Goal: Transaction & Acquisition: Purchase product/service

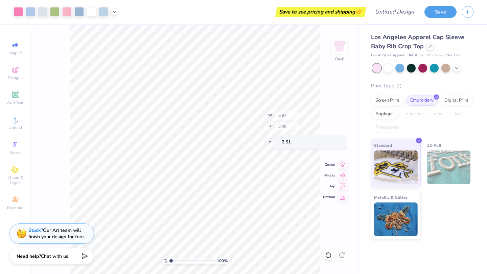
type input "2.53"
type input "3.15"
type input "2.73"
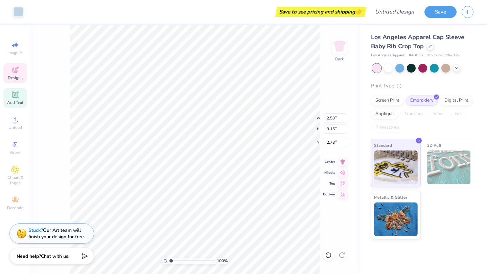
click at [14, 96] on icon at bounding box center [15, 94] width 5 height 5
type input "4.03"
type input "1.17"
type input "6.17"
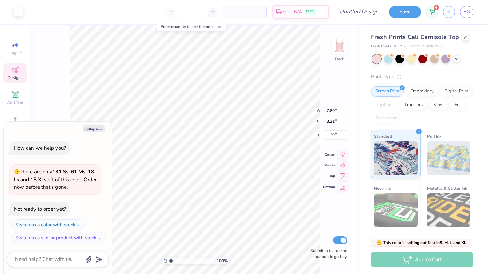
type textarea "x"
type input "1.86"
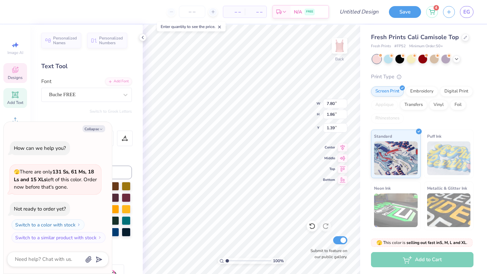
type textarea "x"
type textarea "U"
type textarea "x"
type textarea "Un"
type textarea "x"
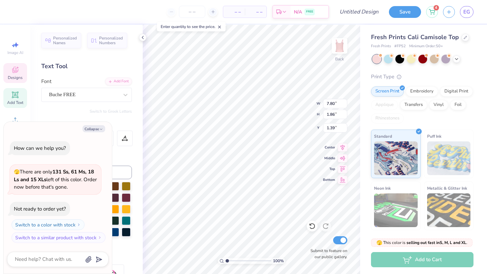
type textarea "Univ"
type textarea "x"
type textarea "Unive"
type textarea "x"
type textarea "Univer"
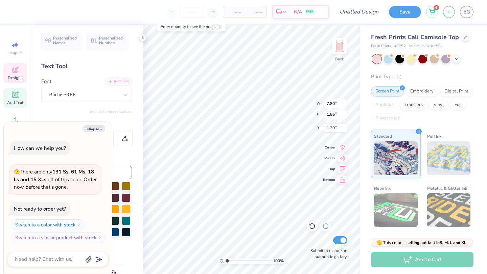
type textarea "x"
type textarea "Univeri"
type textarea "x"
type textarea "Univeris"
type textarea "x"
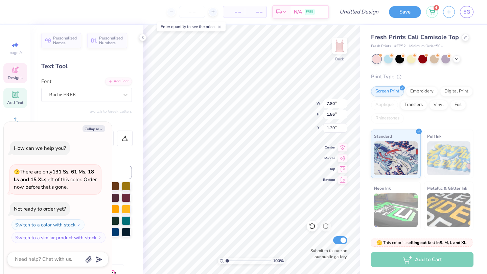
type textarea "Univerist"
type textarea "x"
type textarea "Univeris"
type textarea "x"
type textarea "Univeri"
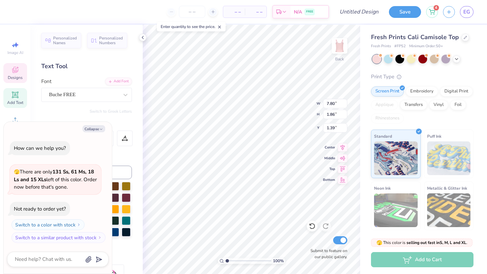
type textarea "x"
type textarea "Univer"
type textarea "x"
type textarea "Univers"
type textarea "x"
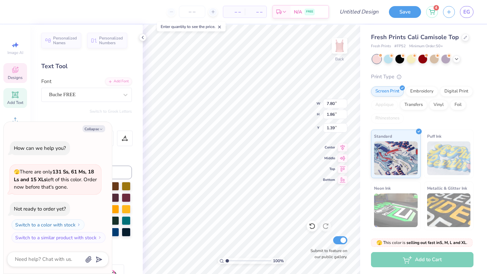
type textarea "Universi"
type textarea "x"
type textarea "Universit"
type textarea "x"
type textarea "University"
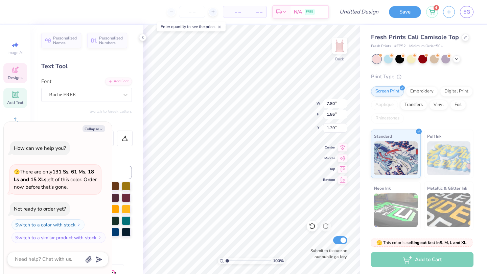
type textarea "x"
type textarea "University"
type textarea "x"
type textarea "University d"
type textarea "x"
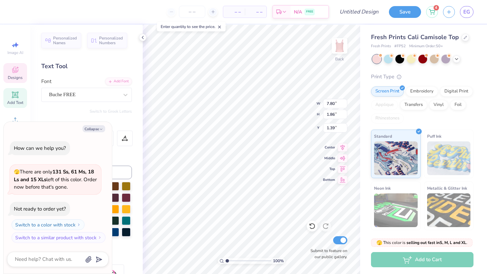
type textarea "University da"
type textarea "x"
type textarea "University danc"
type textarea "x"
type textarea "University dance"
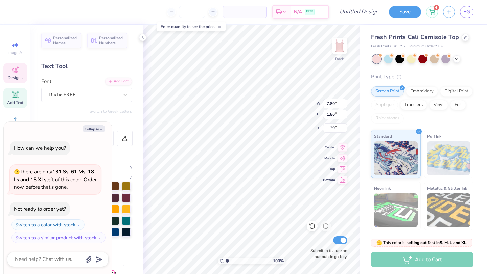
type textarea "x"
type textarea "University dance"
type textarea "x"
type textarea "University dance c"
type textarea "x"
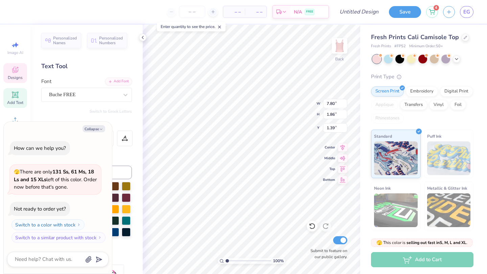
type textarea "University dance cl"
type textarea "x"
type textarea "University dance clu"
type textarea "x"
type textarea "University dance club"
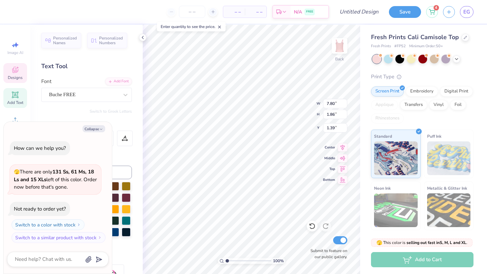
scroll to position [0, 2]
type textarea "x"
type textarea "University dance club"
type textarea "x"
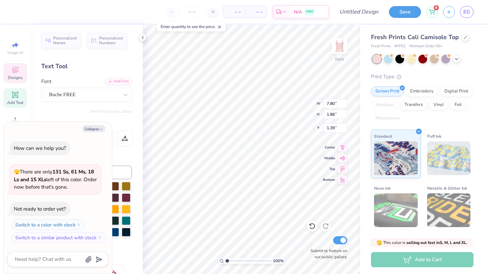
type textarea "University dance club"
type textarea "x"
type textarea "Est. 188"
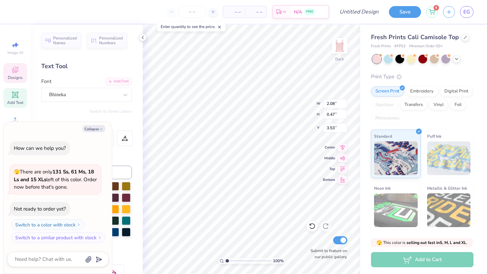
type textarea "x"
type textarea "Est. 18"
type textarea "x"
type textarea "Est. 19"
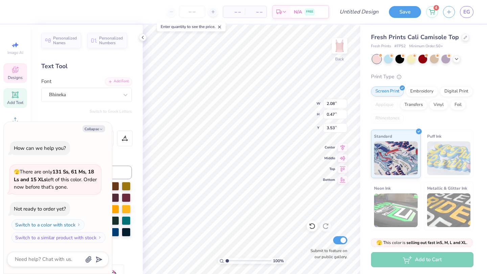
type textarea "x"
type textarea "Est. 199"
type textarea "x"
type textarea "Est. 1998"
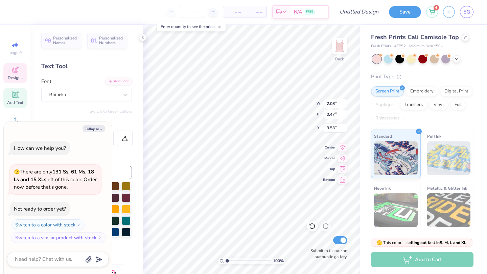
type textarea "x"
type input "2.90"
type input "0.31"
type input "4.23"
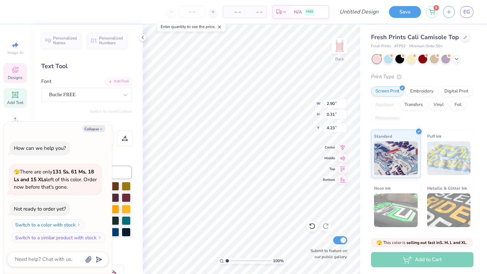
type textarea "x"
type textarea "C"
type textarea "x"
type textarea "CH"
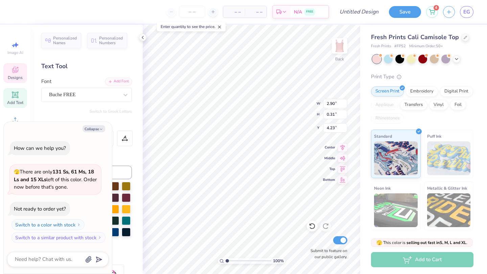
type textarea "x"
type textarea "CHA"
type textarea "x"
type textarea "CHAR"
type textarea "x"
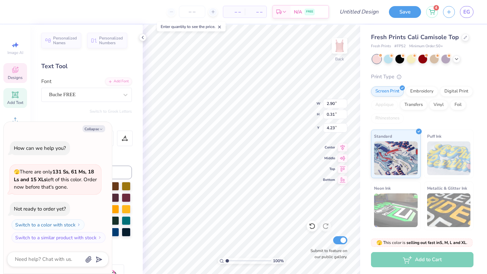
type textarea "CHARL"
type textarea "x"
type textarea "CHARLO"
type textarea "x"
type textarea "CHARLOT"
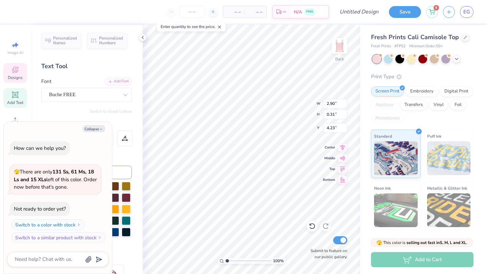
type textarea "x"
type textarea "CHARLOTT"
type textarea "x"
type textarea "CHARLOTTES"
type textarea "x"
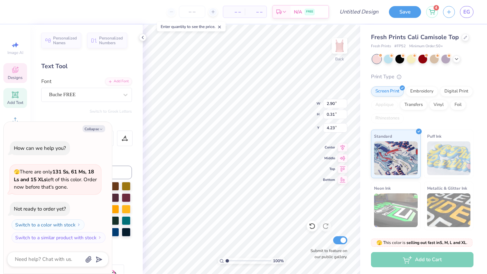
type textarea "CHARLOTTESVI"
type textarea "x"
type textarea "CHARLOTTESVIE"
type textarea "x"
type textarea "CHARLOTTESVI"
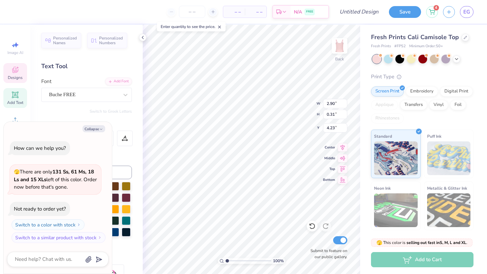
type textarea "x"
type textarea "CHARLOTTESVIL"
type textarea "x"
type textarea "CHARLOTTESVILLE"
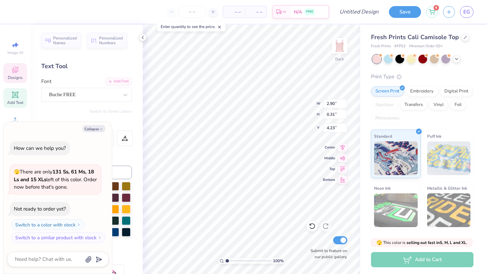
type textarea "x"
type textarea "CHARLOTTESVILLE"
type textarea "x"
type input "2.49"
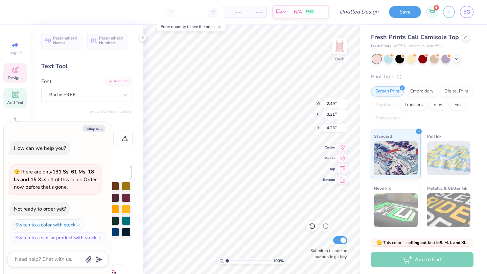
type textarea "x"
type input "4.03"
type textarea "x"
type input "4.22"
type textarea "x"
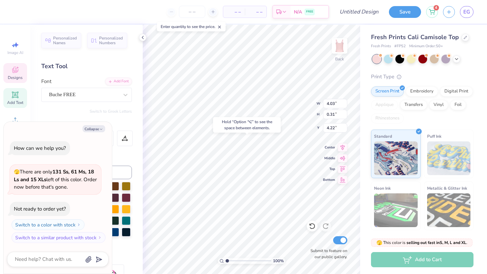
type input "2.49"
type input "4.23"
type textarea "x"
type textarea "V"
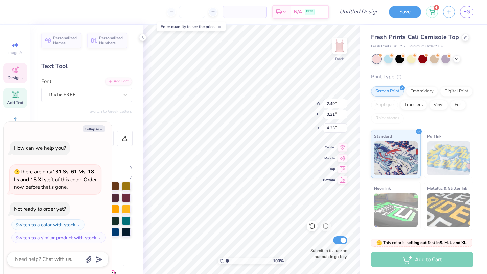
type textarea "x"
type textarea "VI"
type textarea "x"
type textarea "VIRG"
type textarea "x"
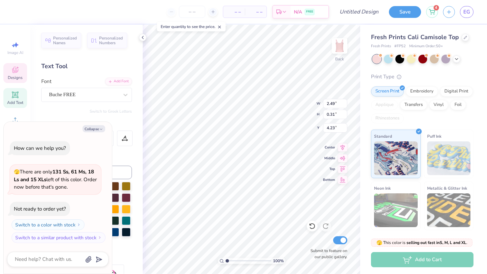
type textarea "VIRGIN"
type textarea "x"
type textarea "VIRGINI"
type textarea "x"
type textarea "VIRGINIA"
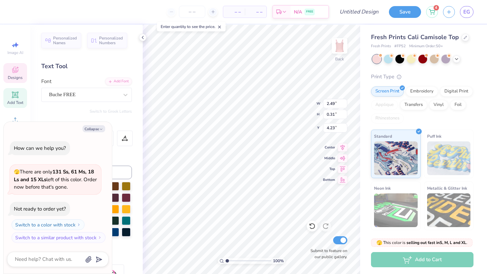
scroll to position [0, 1]
type textarea "x"
type textarea "VIRGINIA"
type textarea "x"
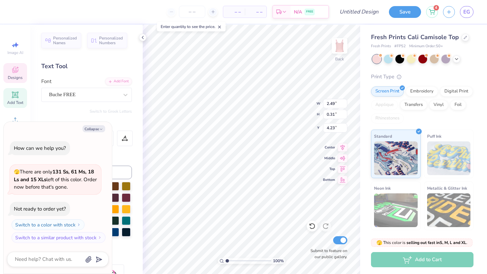
type textarea "VIRGINIA"
type textarea "x"
type input "4.32"
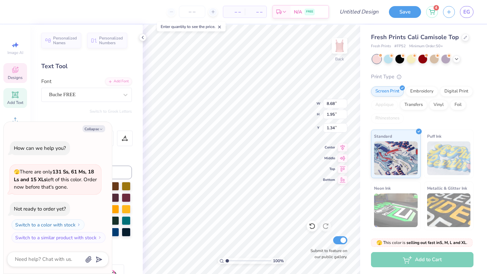
type textarea "x"
type textarea "UN"
type textarea "x"
type textarea "UNI"
type textarea "x"
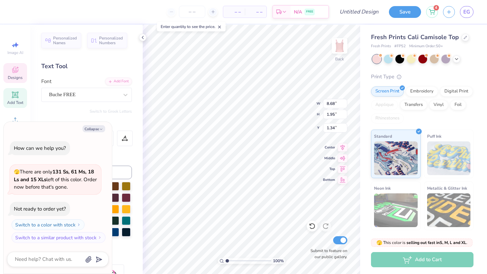
type textarea "UNIV"
type textarea "x"
type textarea "UNIVE"
type textarea "x"
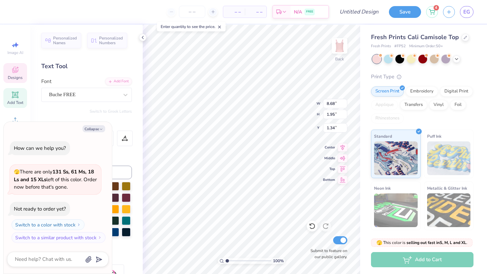
type textarea "UNIVER"
type textarea "x"
type textarea "UNIVERS"
type textarea "x"
type textarea "UNIVERSI"
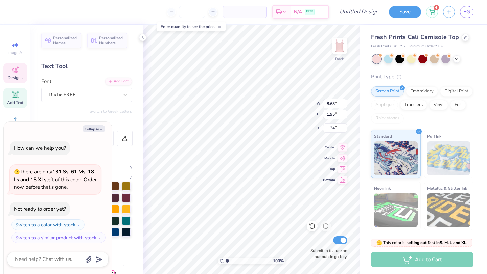
type textarea "x"
type textarea "UNIVERSIT"
type textarea "x"
type textarea "UNIVERSITY"
type textarea "x"
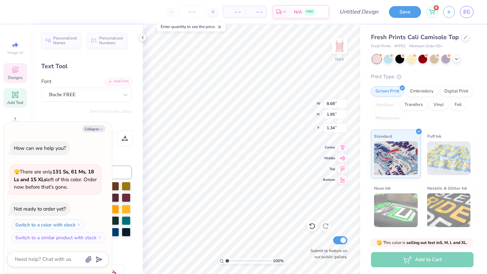
type textarea "UNIVERSITY"
type textarea "x"
type textarea "UNIVERSITY DA"
type textarea "x"
type textarea "UNIVERSITY DAN"
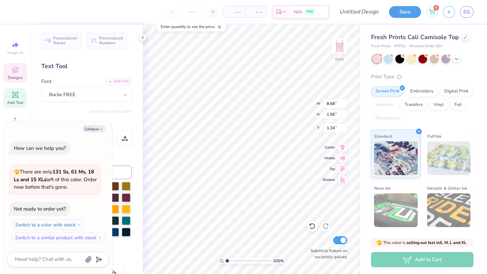
type textarea "x"
type textarea "UNIVERSITY DANC"
type textarea "x"
type textarea "UNIVERSITY DANCE"
type textarea "x"
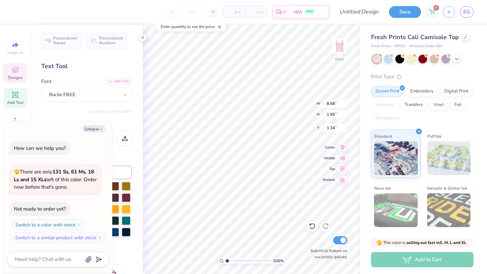
type textarea "UNIVERSITY DANCE"
type textarea "x"
type textarea "UNIVERSITY DANCE CL"
type textarea "x"
type textarea "UNIVERSITY DANCE CLU"
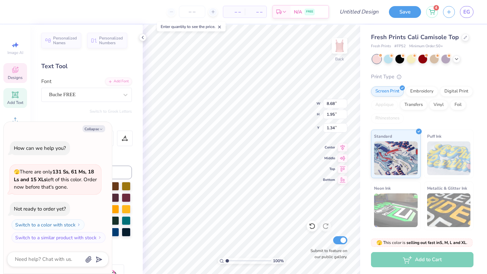
type textarea "x"
type textarea "UNIVERSITY DANCE CLUB"
type textarea "x"
type textarea "F"
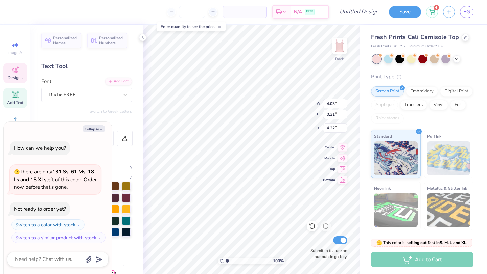
scroll to position [0, 0]
type textarea "x"
type textarea "FO"
type textarea "x"
type textarea "FOR"
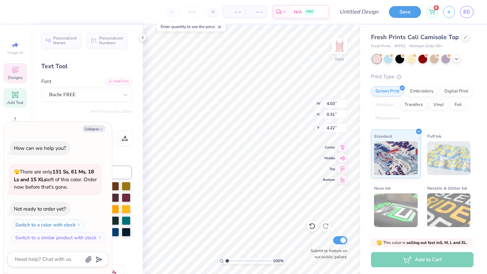
type textarea "x"
type textarea "FOR"
type textarea "x"
type textarea "FOR T"
type textarea "x"
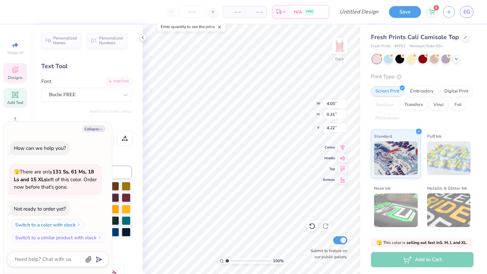
type textarea "FOR TE"
type textarea "x"
type textarea "FOR T"
type textarea "x"
type textarea "FOR TH"
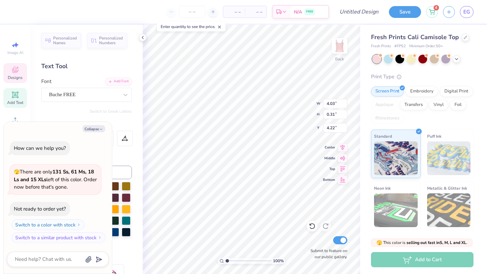
type textarea "x"
type textarea "FOR THE"
type textarea "x"
type textarea "FOR THE LV"
type textarea "x"
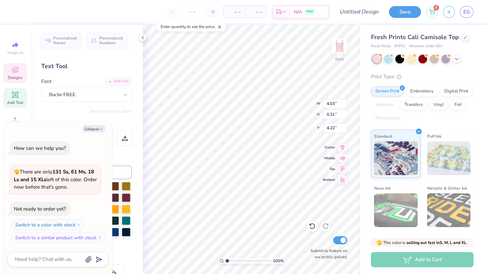
type textarea "FOR THE LVO"
type textarea "x"
type textarea "FOR THE LV"
type textarea "x"
type textarea "FOR THE L"
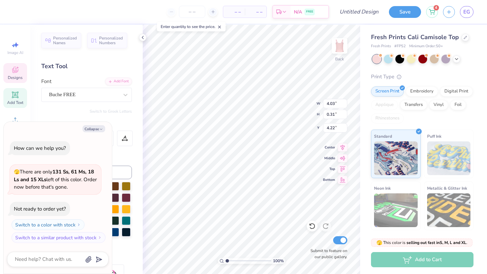
type textarea "x"
type textarea "FOR THE LO"
type textarea "x"
type textarea "FOR THE LOV"
type textarea "x"
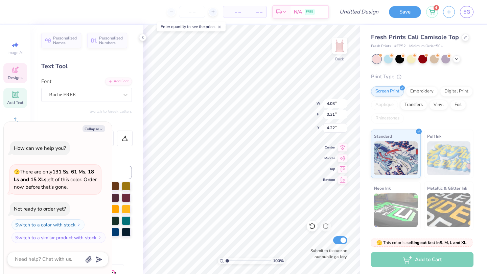
scroll to position [0, 1]
type textarea "FOR THE LOVE"
click at [311, 226] on icon at bounding box center [311, 226] width 7 height 7
type textarea "x"
click at [186, 14] on input "number" at bounding box center [192, 12] width 26 height 12
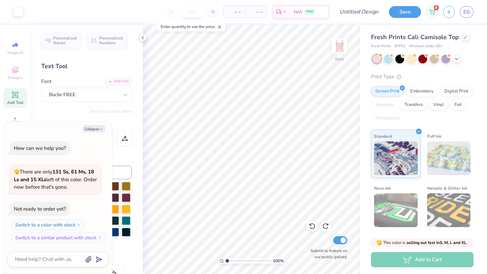
click at [186, 14] on input "number" at bounding box center [192, 12] width 26 height 12
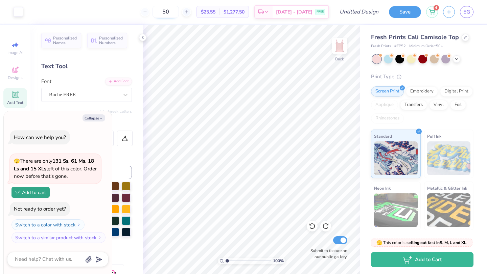
click at [179, 12] on input "50" at bounding box center [165, 12] width 26 height 12
type input "50"
click at [466, 34] on div "Fresh Prints Cali Camisole Top" at bounding box center [422, 37] width 102 height 9
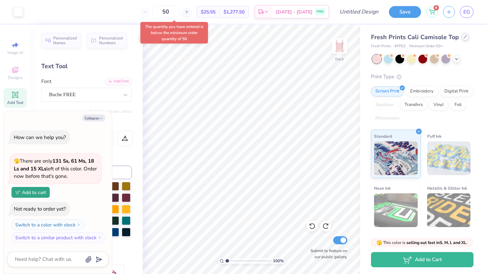
click at [464, 36] on icon at bounding box center [465, 36] width 3 height 3
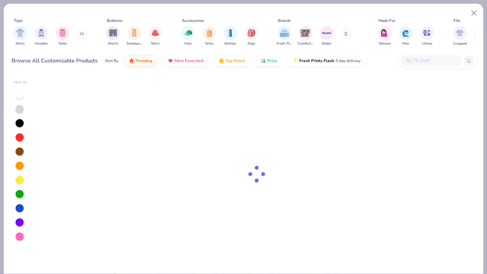
type textarea "x"
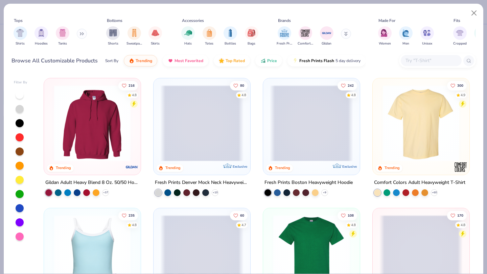
click at [430, 61] on input "text" at bounding box center [430, 61] width 52 height 8
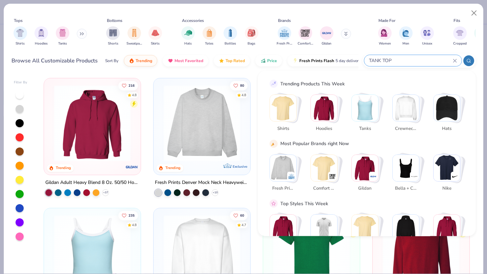
type input "TANK TOP"
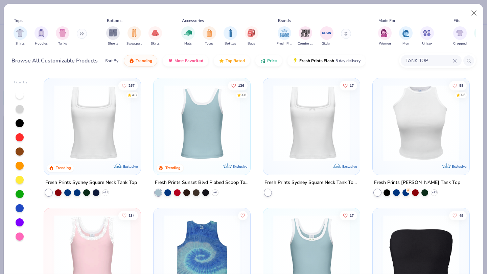
click at [215, 112] on img at bounding box center [201, 123] width 83 height 76
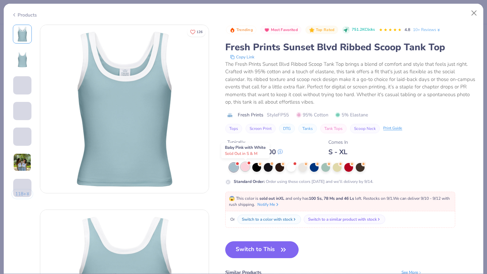
click at [246, 167] on div at bounding box center [245, 167] width 9 height 9
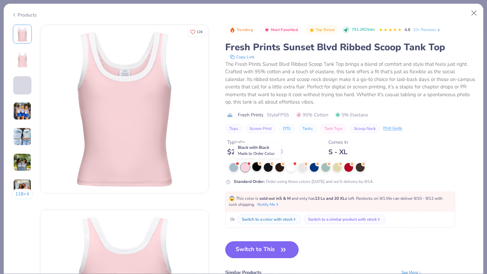
click at [257, 168] on div at bounding box center [256, 167] width 9 height 9
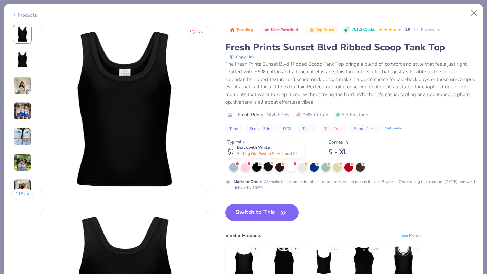
click at [269, 168] on div at bounding box center [268, 167] width 9 height 9
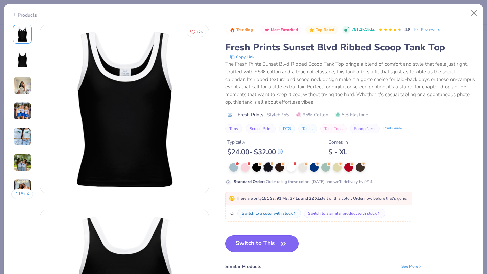
click at [255, 239] on button "Switch to This" at bounding box center [261, 244] width 73 height 17
type textarea "x"
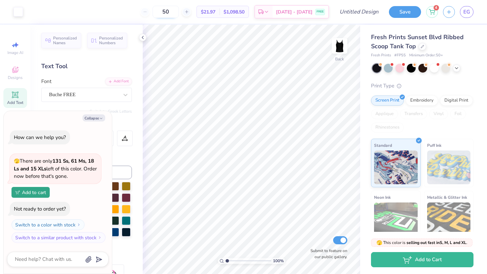
click at [175, 8] on input "50" at bounding box center [165, 12] width 26 height 12
click at [422, 46] on icon at bounding box center [421, 45] width 3 height 3
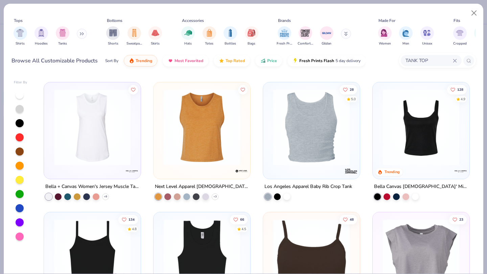
scroll to position [357, 0]
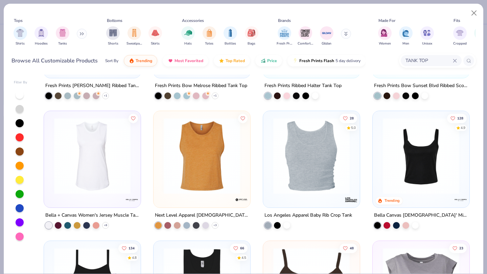
click at [418, 142] on img at bounding box center [420, 156] width 83 height 76
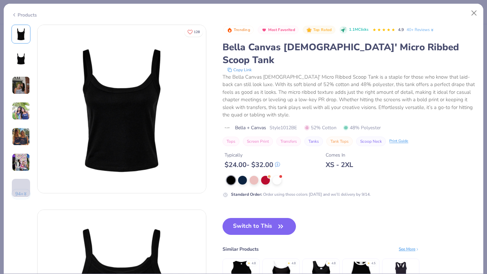
click at [20, 81] on img at bounding box center [21, 85] width 18 height 18
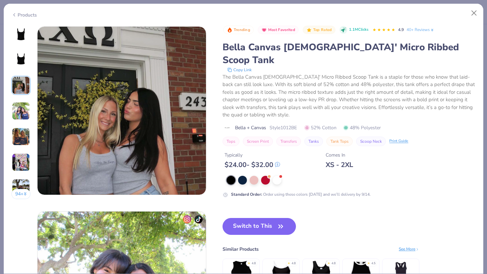
scroll to position [370, 0]
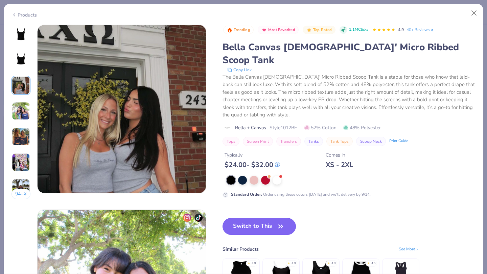
click at [252, 218] on button "Switch to This" at bounding box center [258, 226] width 73 height 17
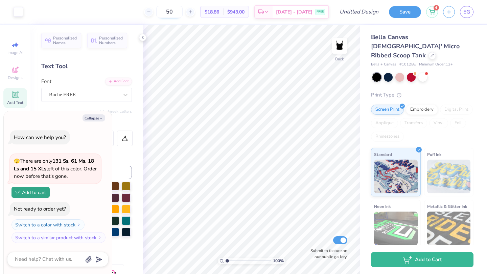
click at [181, 14] on input "50" at bounding box center [169, 12] width 26 height 12
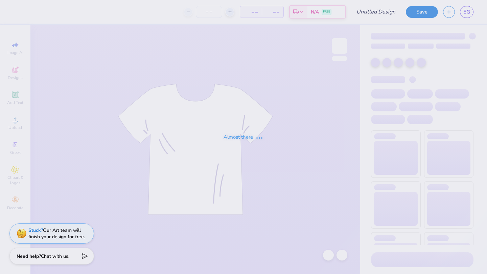
type input "Designs for UDC"
type input "12"
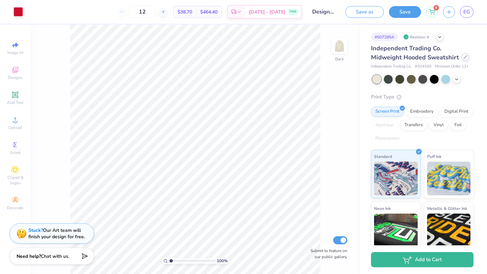
click at [463, 58] on icon at bounding box center [464, 56] width 3 height 3
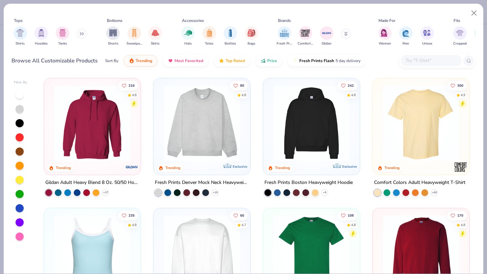
click at [431, 58] on input "text" at bounding box center [430, 61] width 52 height 8
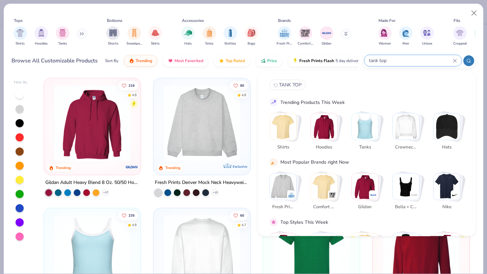
type input "tank top"
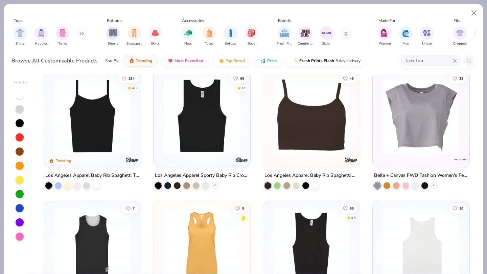
scroll to position [524, 0]
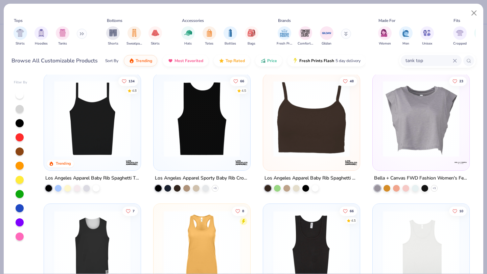
click at [160, 114] on img at bounding box center [118, 119] width 83 height 76
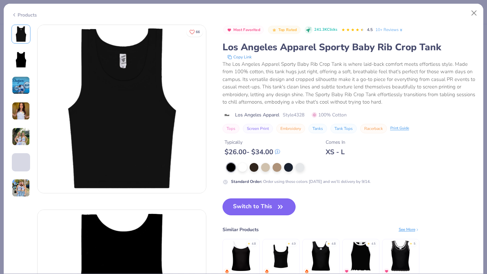
click at [248, 203] on button "Switch to This" at bounding box center [258, 207] width 73 height 17
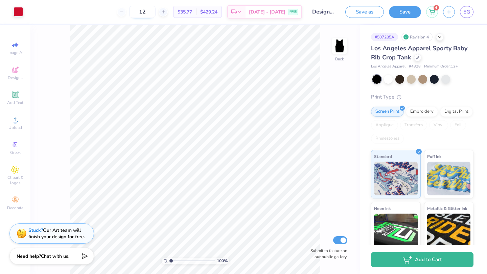
click at [155, 14] on input "12" at bounding box center [142, 12] width 26 height 12
type input "15"
click at [419, 62] on div "Los Angeles Apparel Sporty Baby Rib Crop Tank Los Angeles Apparel # 4328 Minimu…" at bounding box center [422, 57] width 102 height 26
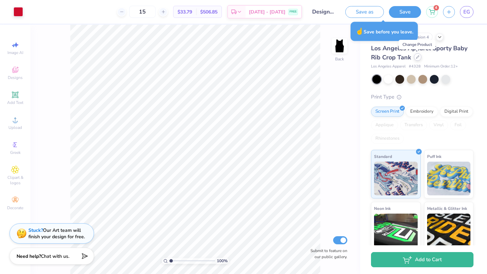
click at [416, 58] on icon at bounding box center [417, 57] width 3 height 3
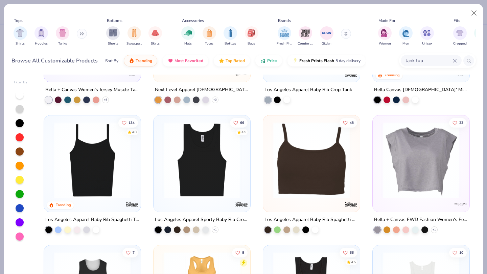
scroll to position [481, 0]
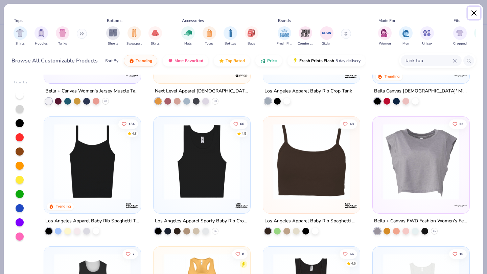
click at [474, 13] on button "Close" at bounding box center [473, 13] width 13 height 13
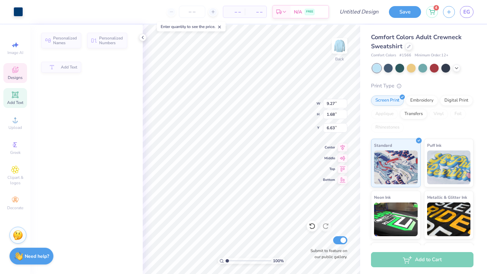
type input "9.27"
type input "1.68"
type input "6.63"
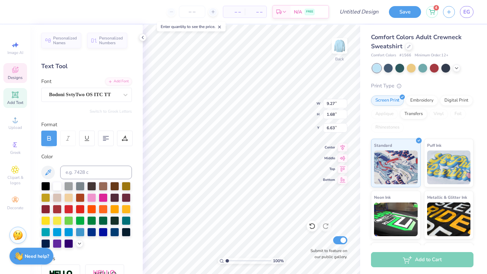
scroll to position [0, 2]
type textarea "university dance club"
type input "13.08"
type input "1.51"
type input "7.18"
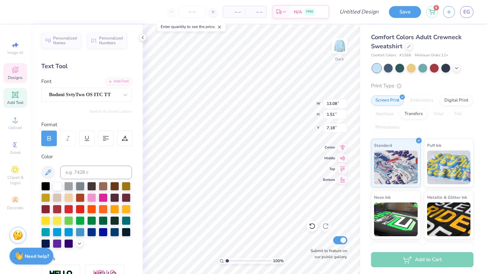
type input "12.40"
type input "1.43"
type input "7.19"
